Goal: Task Accomplishment & Management: Use online tool/utility

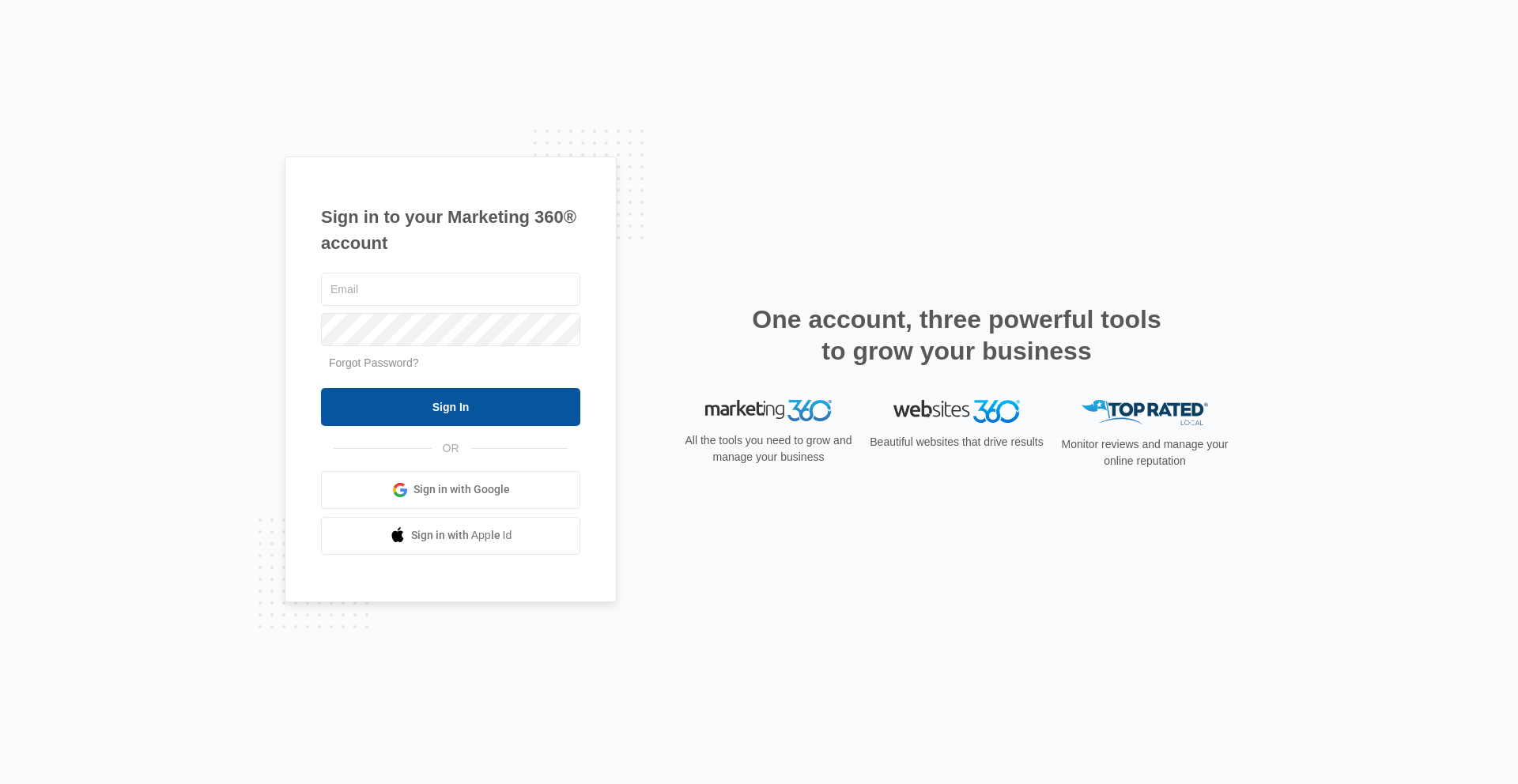
type input "[PERSON_NAME][EMAIL_ADDRESS][PERSON_NAME][DOMAIN_NAME]"
click at [504, 413] on input "Sign In" at bounding box center [450, 407] width 259 height 38
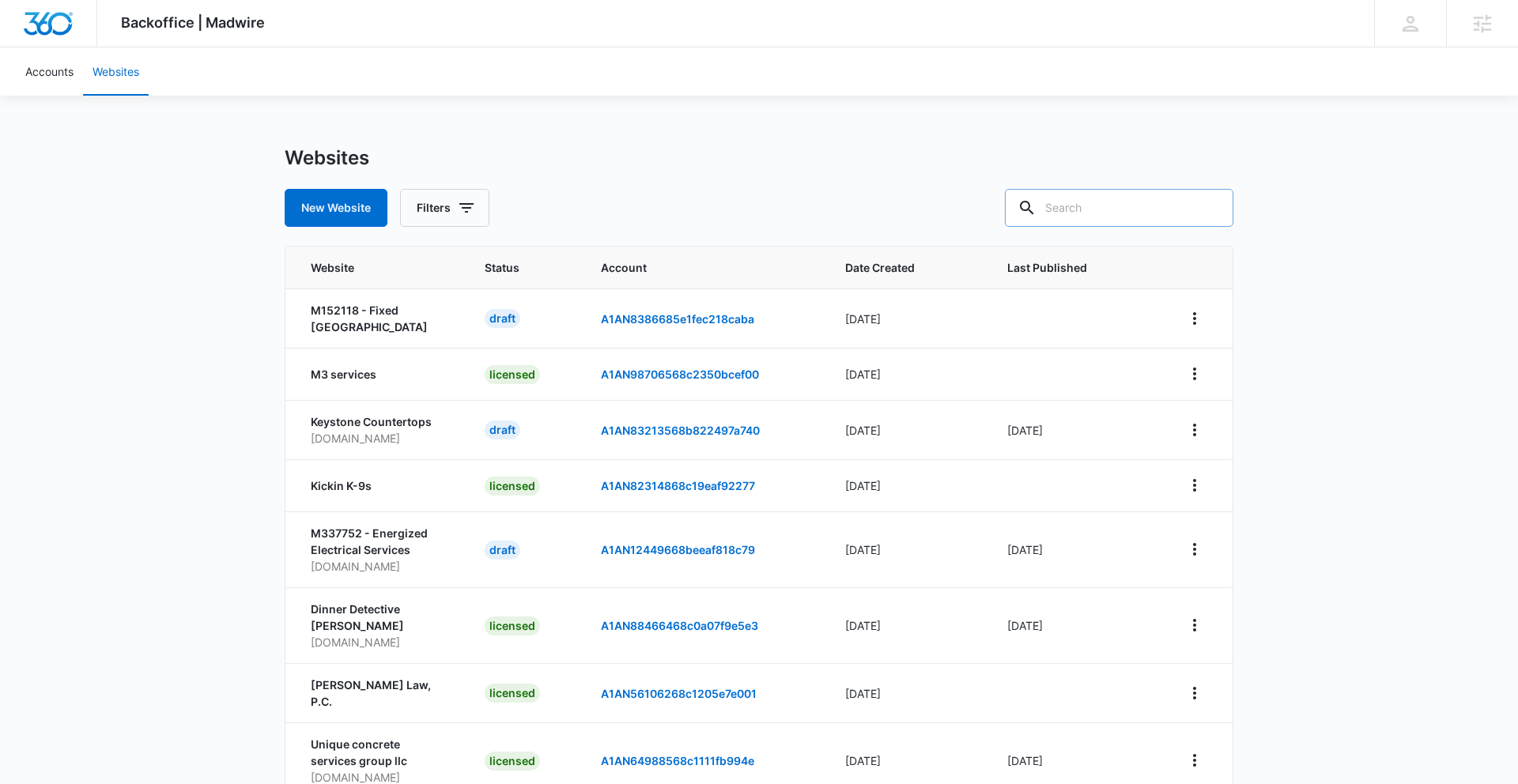
click at [1123, 209] on input "text" at bounding box center [1119, 208] width 229 height 38
click at [354, 213] on button "New Website" at bounding box center [336, 208] width 103 height 38
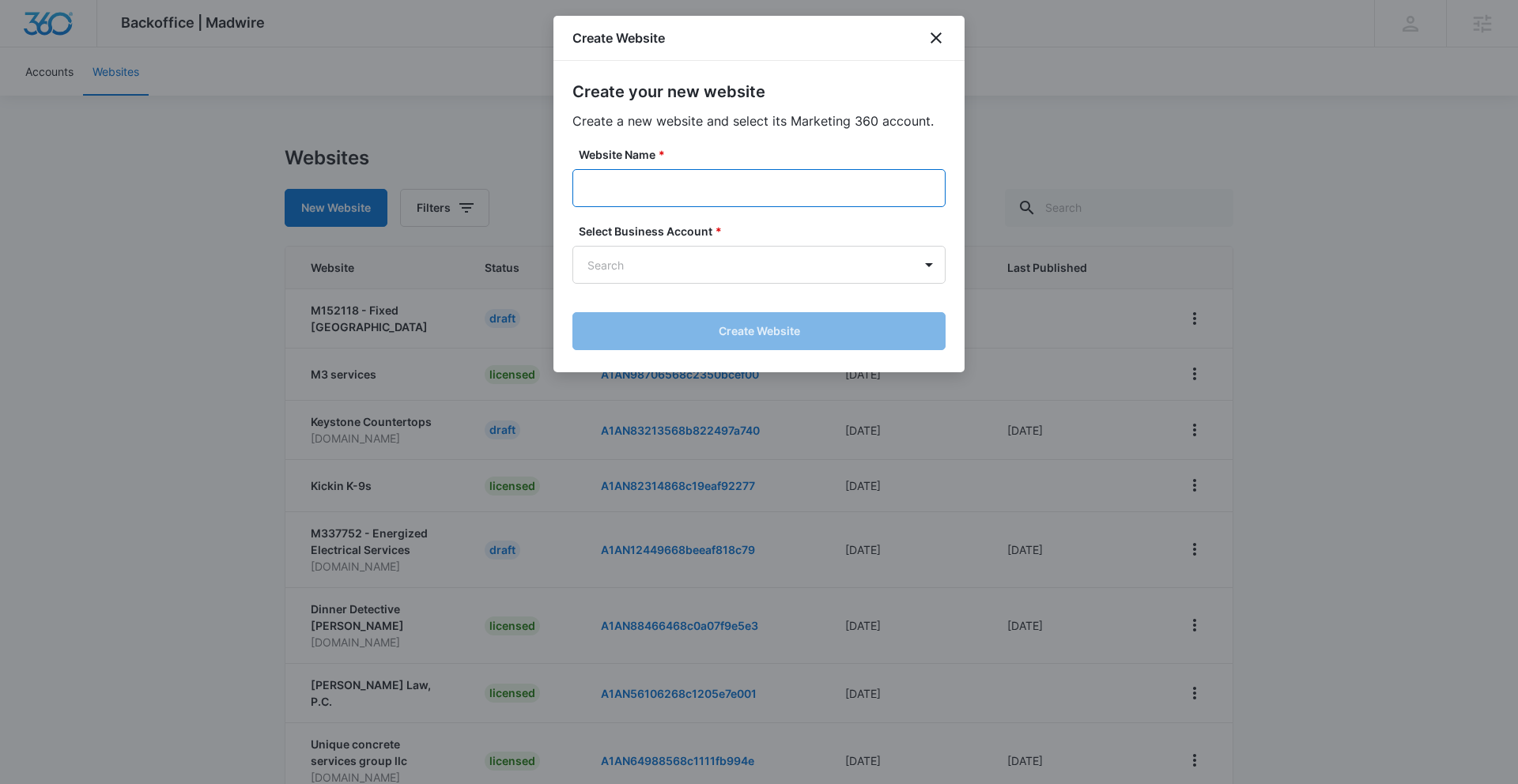
click at [652, 187] on input "Website Name *" at bounding box center [758, 189] width 373 height 38
paste input "M336750 - [PERSON_NAME]"
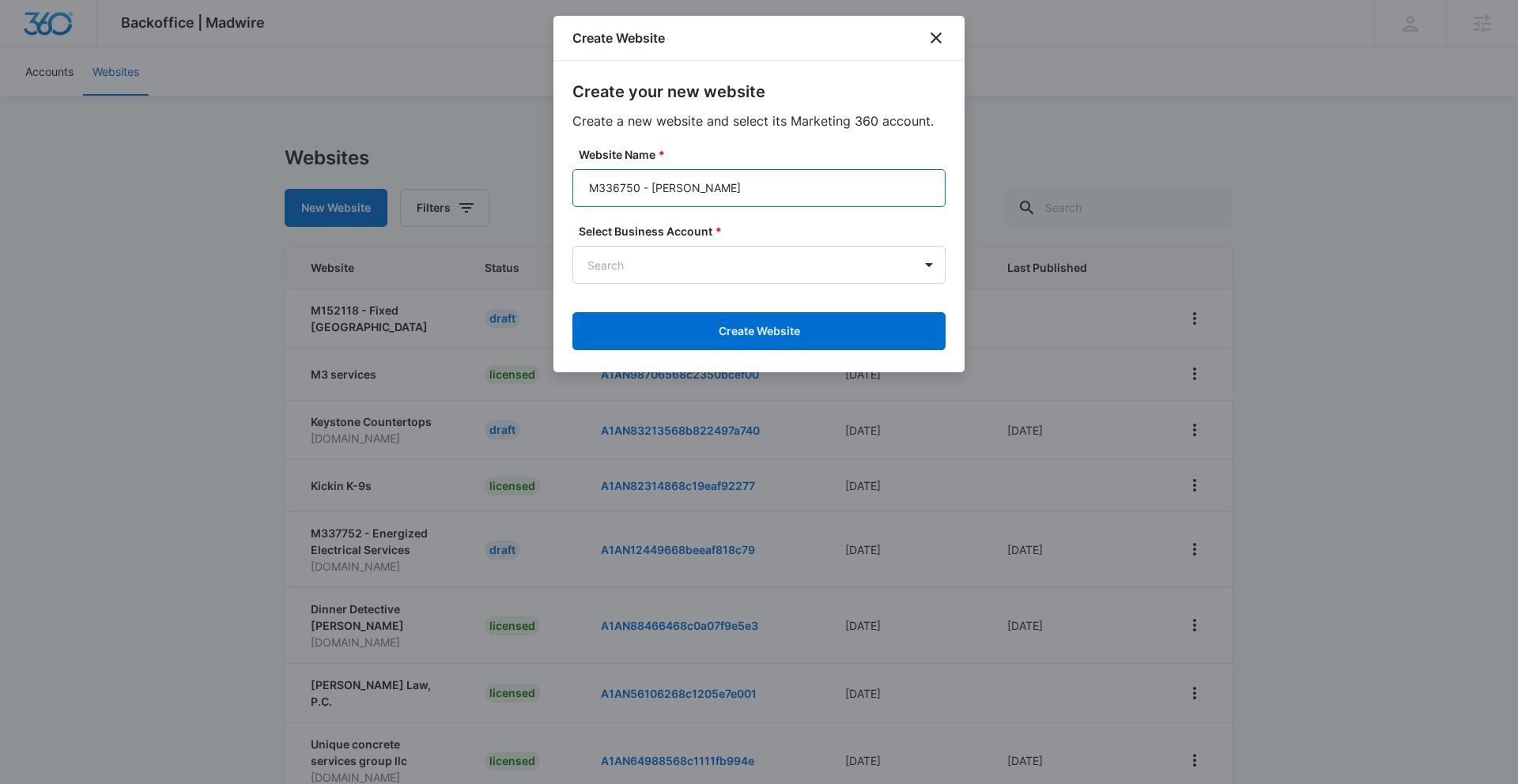
click at [643, 189] on input "M336750 - [PERSON_NAME]" at bounding box center [758, 189] width 373 height 38
click at [649, 189] on input "M336750- [PERSON_NAME]" at bounding box center [758, 189] width 373 height 38
click at [675, 188] on input "M336750-[PERSON_NAME]" at bounding box center [758, 189] width 373 height 38
type input "M336750-LuseSeaver"
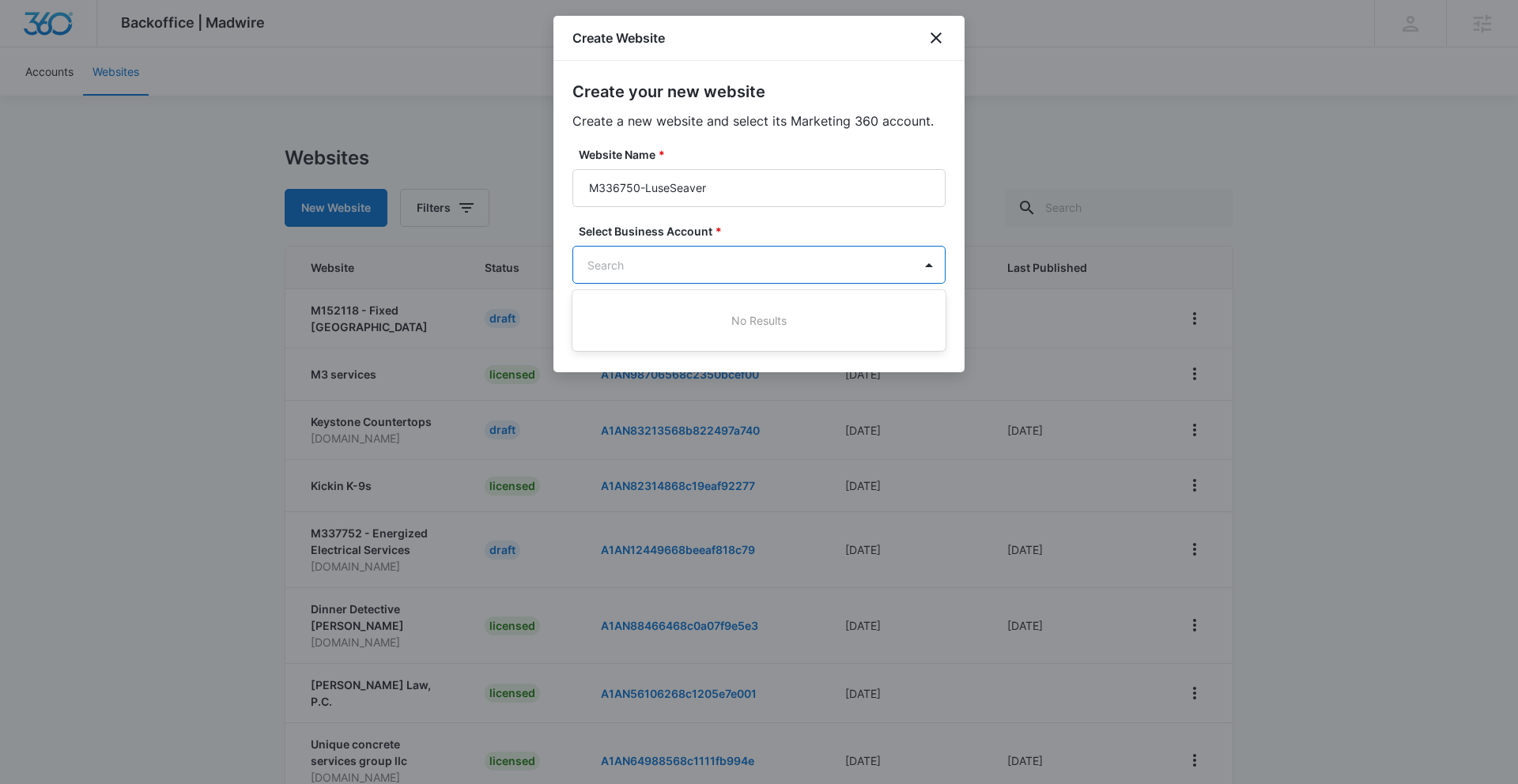
click at [816, 268] on body "Backoffice | Madwire Apps Settings KH [PERSON_NAME] [PERSON_NAME][EMAIL_ADDRESS…" at bounding box center [759, 498] width 1518 height 997
paste input "M336750 - [PERSON_NAME]"
drag, startPoint x: 638, startPoint y: 265, endPoint x: 657, endPoint y: 265, distance: 19.0
click at [657, 265] on div at bounding box center [759, 392] width 1518 height 784
type input "M336750 - [PERSON_NAME]"
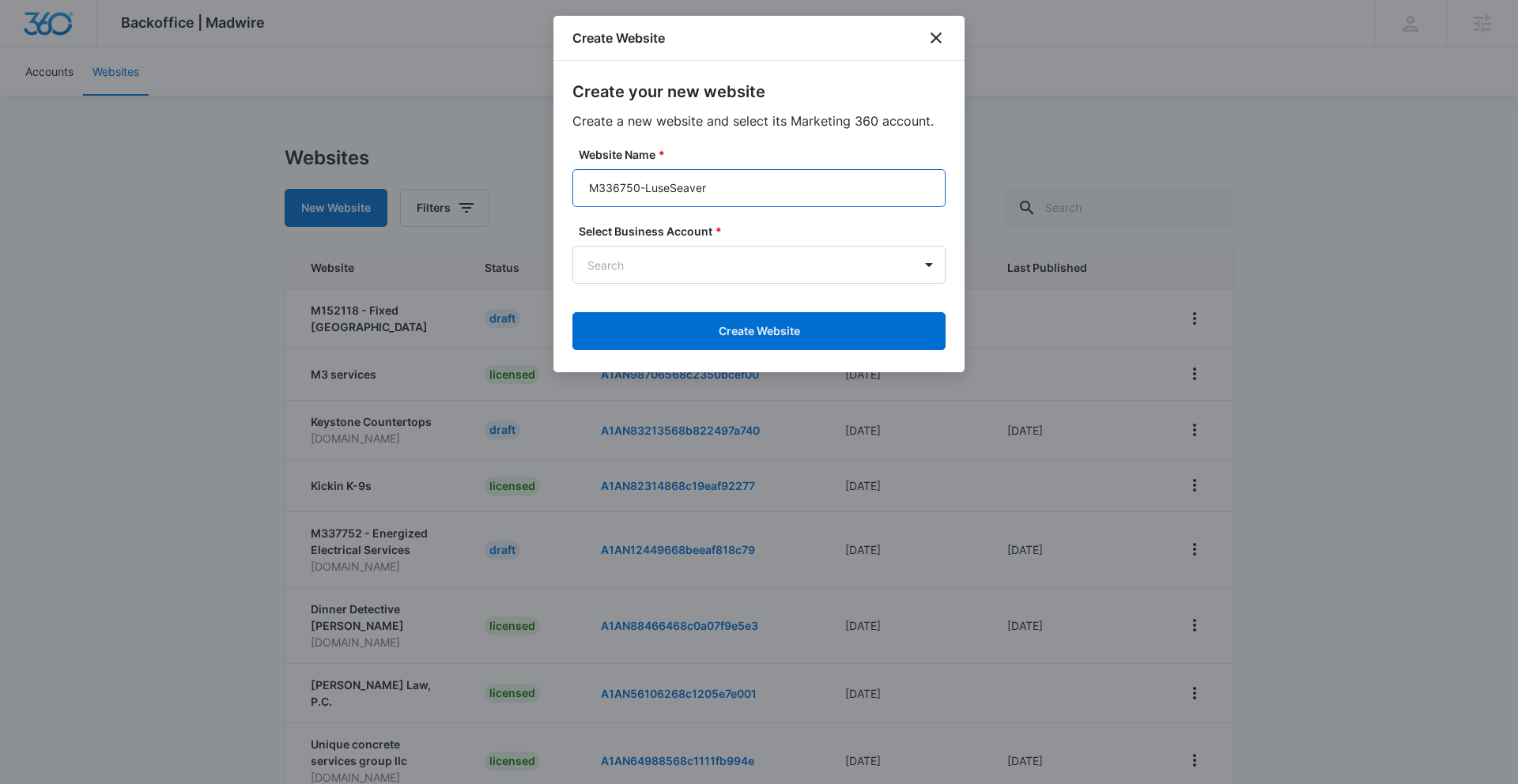
click at [640, 188] on input "M336750-LuseSeaver" at bounding box center [758, 189] width 373 height 38
click at [649, 188] on input "M336750 - LuseSeaver" at bounding box center [758, 189] width 373 height 38
click at [677, 191] on input "M336750 - [PERSON_NAME]" at bounding box center [758, 189] width 373 height 38
drag, startPoint x: 637, startPoint y: 187, endPoint x: 579, endPoint y: 190, distance: 58.1
click at [579, 190] on input "M336750 - [PERSON_NAME]" at bounding box center [758, 189] width 373 height 38
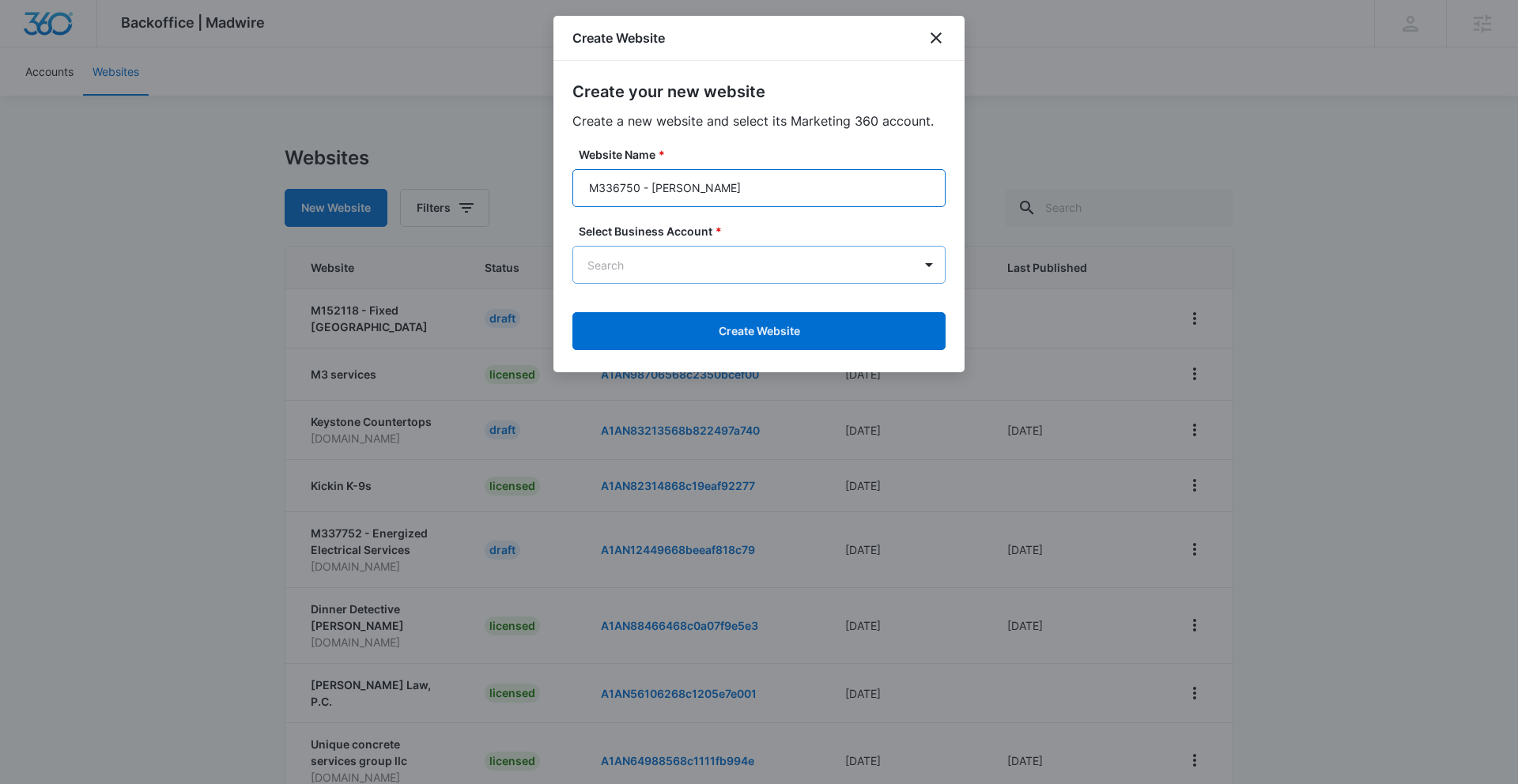
type input "M336750 - [PERSON_NAME]"
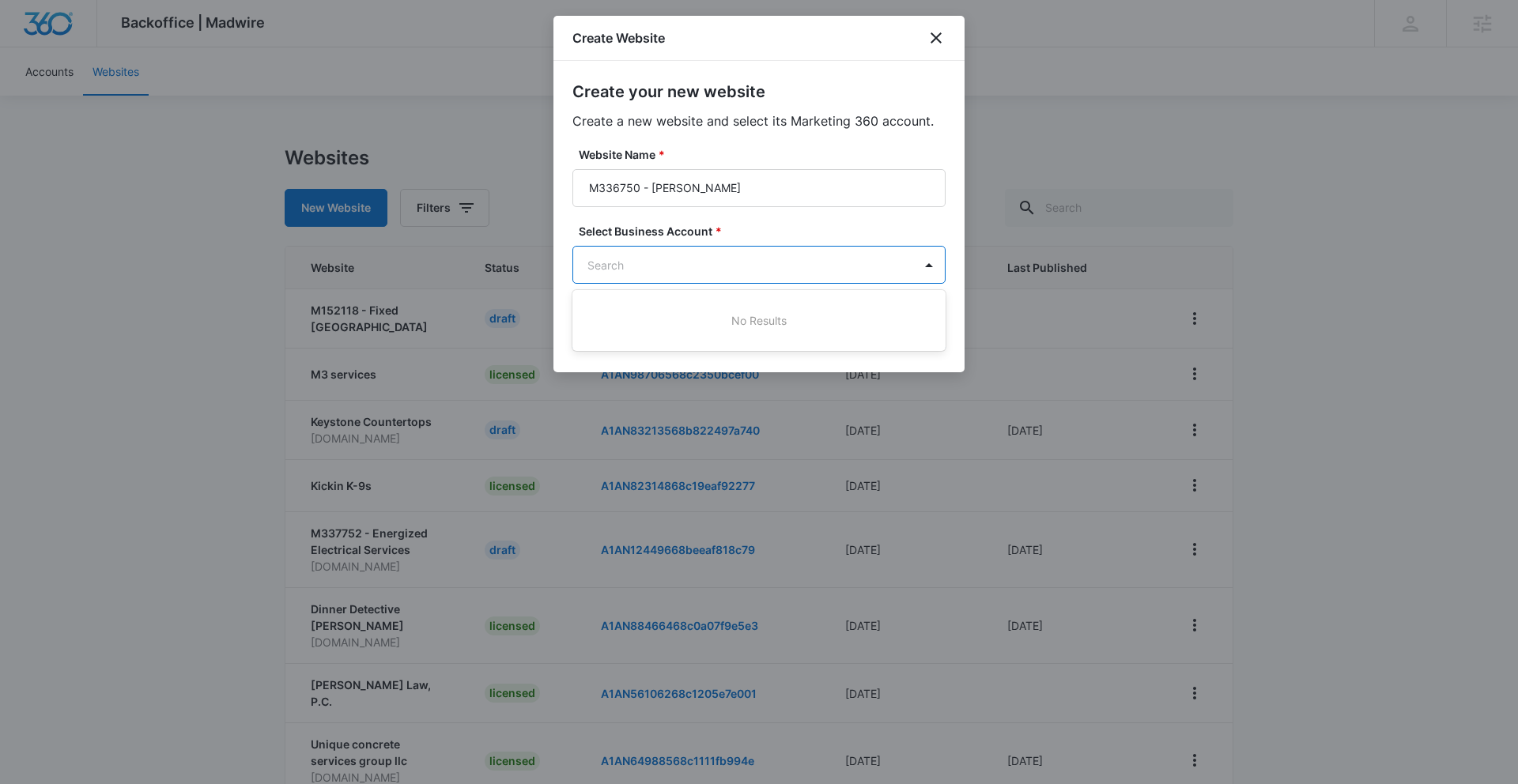
click at [652, 262] on body "Backoffice | Madwire Apps Settings KH [PERSON_NAME] [PERSON_NAME][EMAIL_ADDRESS…" at bounding box center [759, 498] width 1518 height 997
paste input "M336750"
type input "M336750"
click at [702, 331] on p "M336750 • A1AN71817568a608c0bc9f1" at bounding box center [757, 336] width 332 height 17
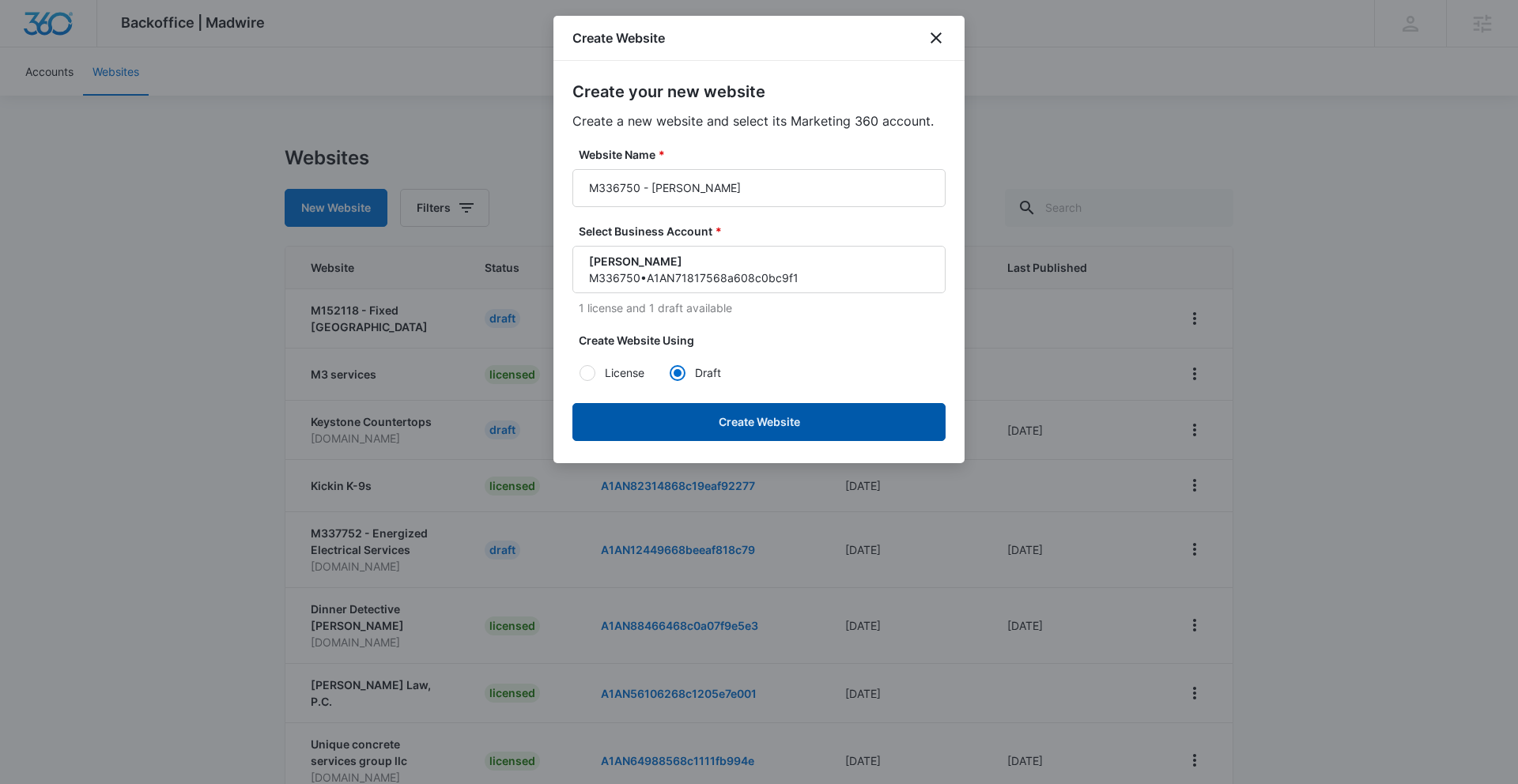
click at [820, 424] on button "Create Website" at bounding box center [758, 422] width 373 height 38
